Goal: Navigation & Orientation: Find specific page/section

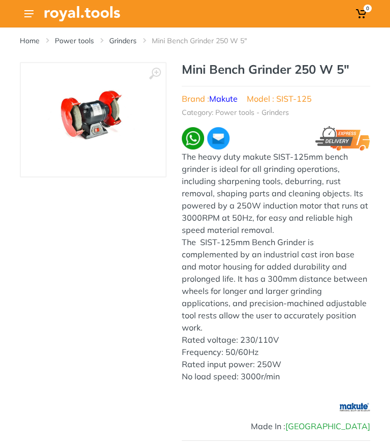
click at [63, 12] on img at bounding box center [82, 13] width 76 height 15
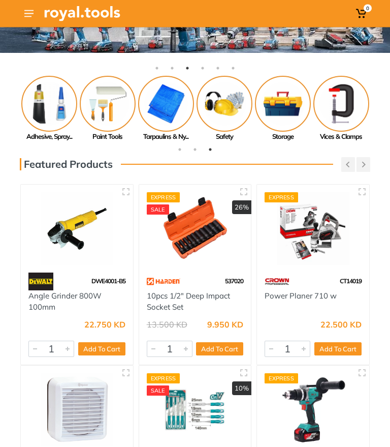
scroll to position [124, 0]
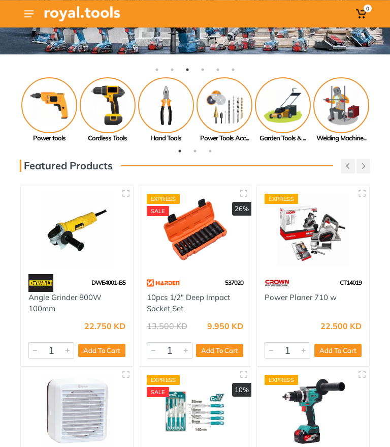
click at [107, 115] on img at bounding box center [108, 105] width 56 height 56
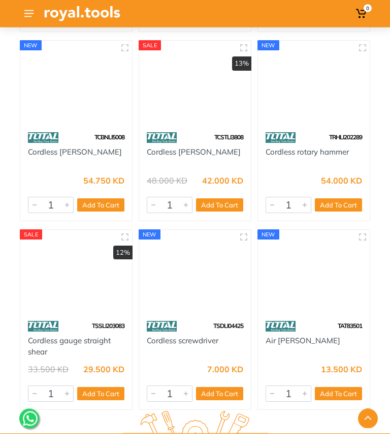
scroll to position [31767, 0]
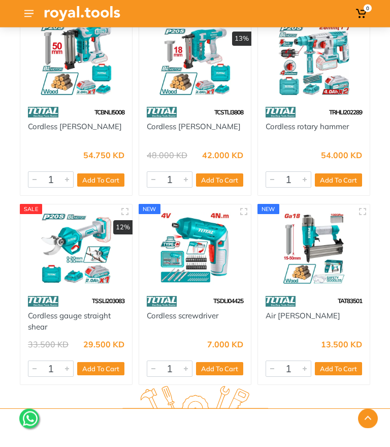
click at [369, 419] on icon "button" at bounding box center [368, 418] width 7 height 4
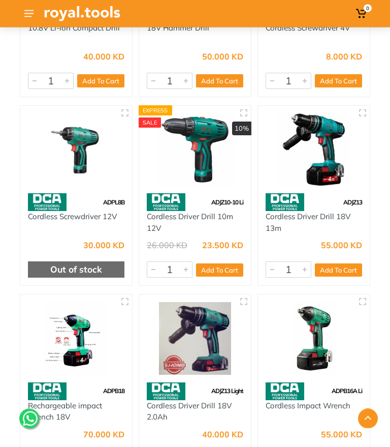
scroll to position [251, 0]
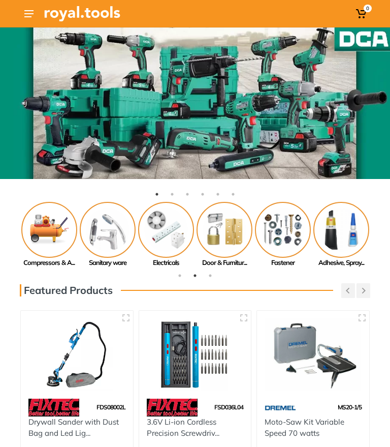
click at [56, 213] on img at bounding box center [49, 230] width 56 height 56
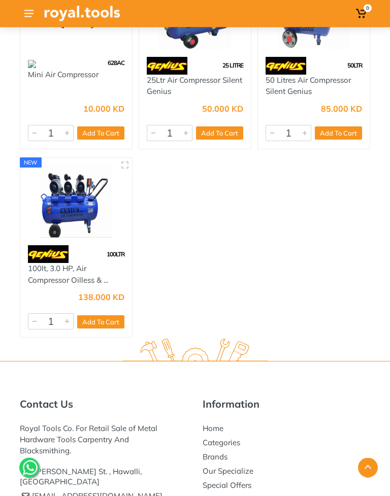
scroll to position [4342, 0]
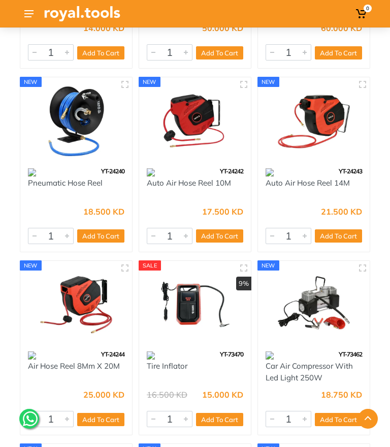
click at [364, 421] on button "button" at bounding box center [368, 418] width 20 height 20
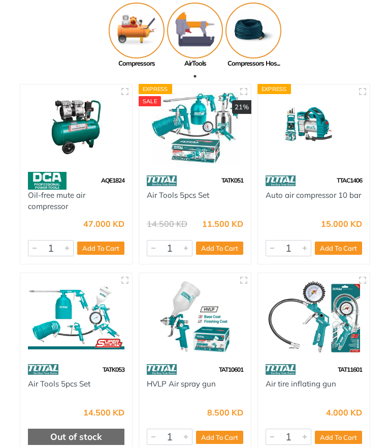
scroll to position [0, 0]
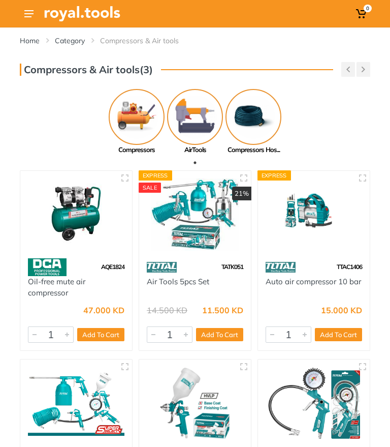
click at [185, 118] on img at bounding box center [195, 117] width 56 height 56
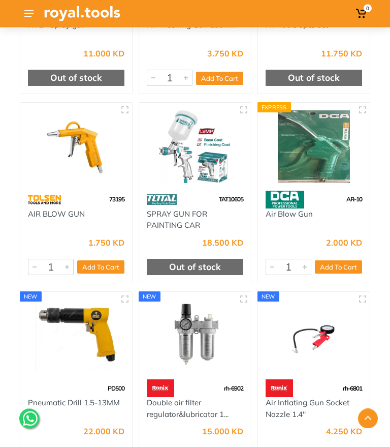
scroll to position [434, 0]
